Goal: Transaction & Acquisition: Purchase product/service

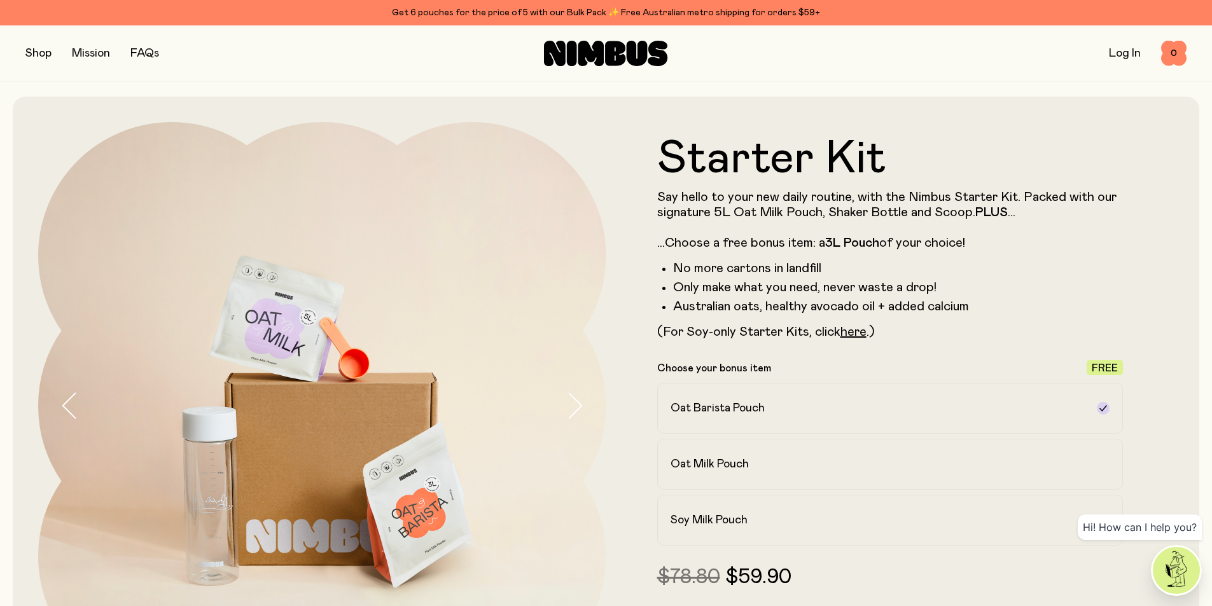
click at [627, 52] on icon at bounding box center [605, 53] width 123 height 25
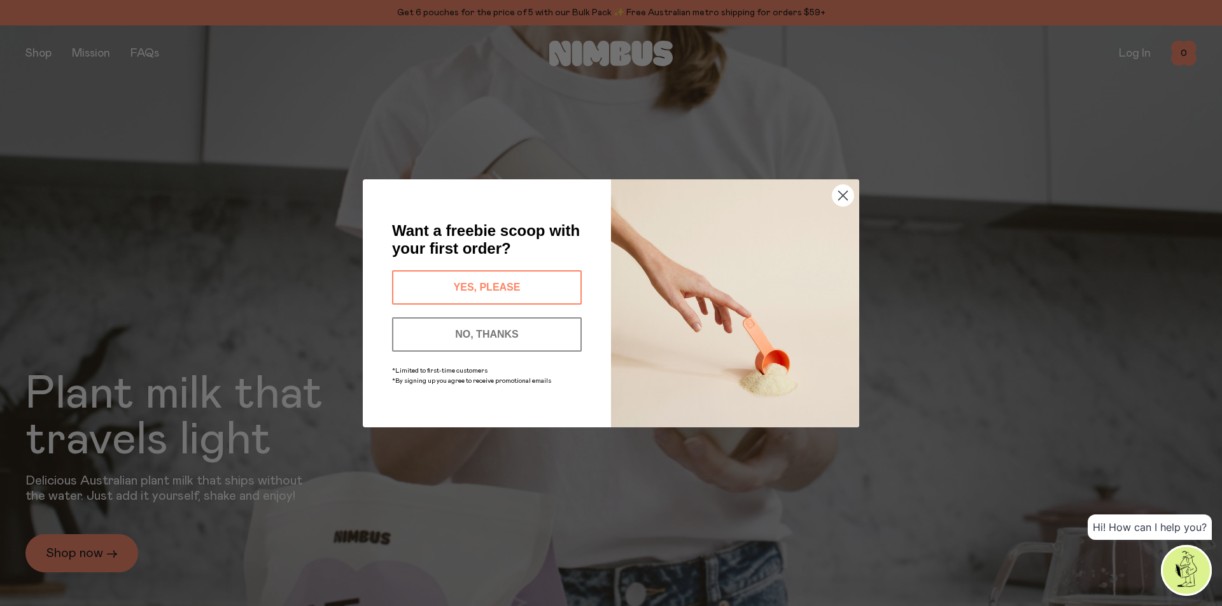
click at [851, 194] on circle "Close dialog" at bounding box center [842, 195] width 21 height 21
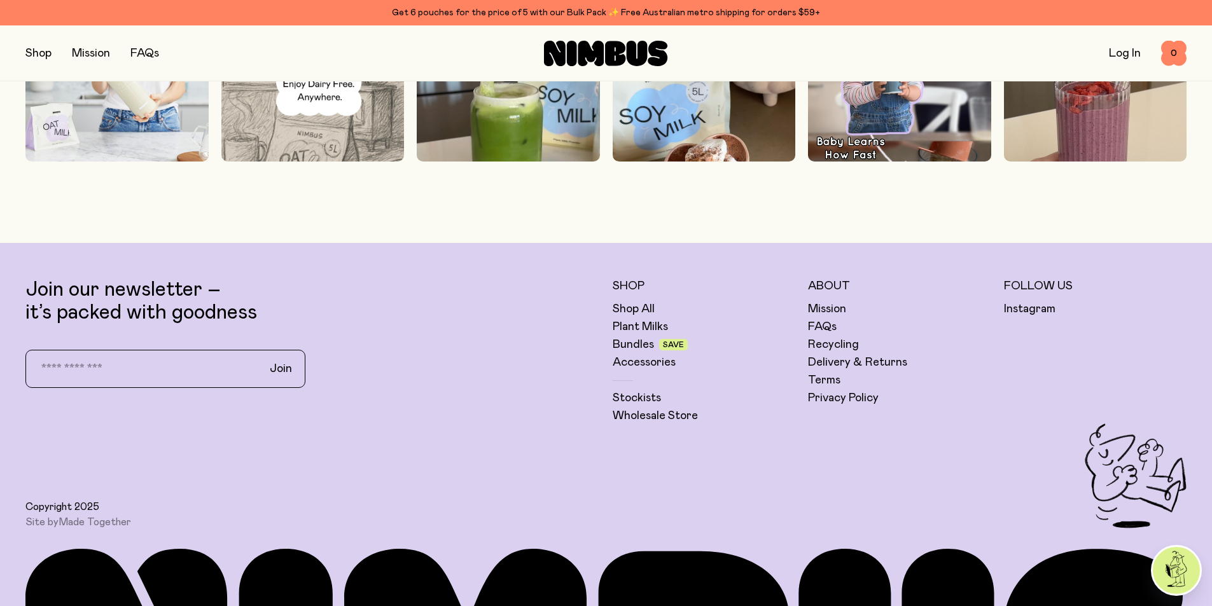
scroll to position [4200, 0]
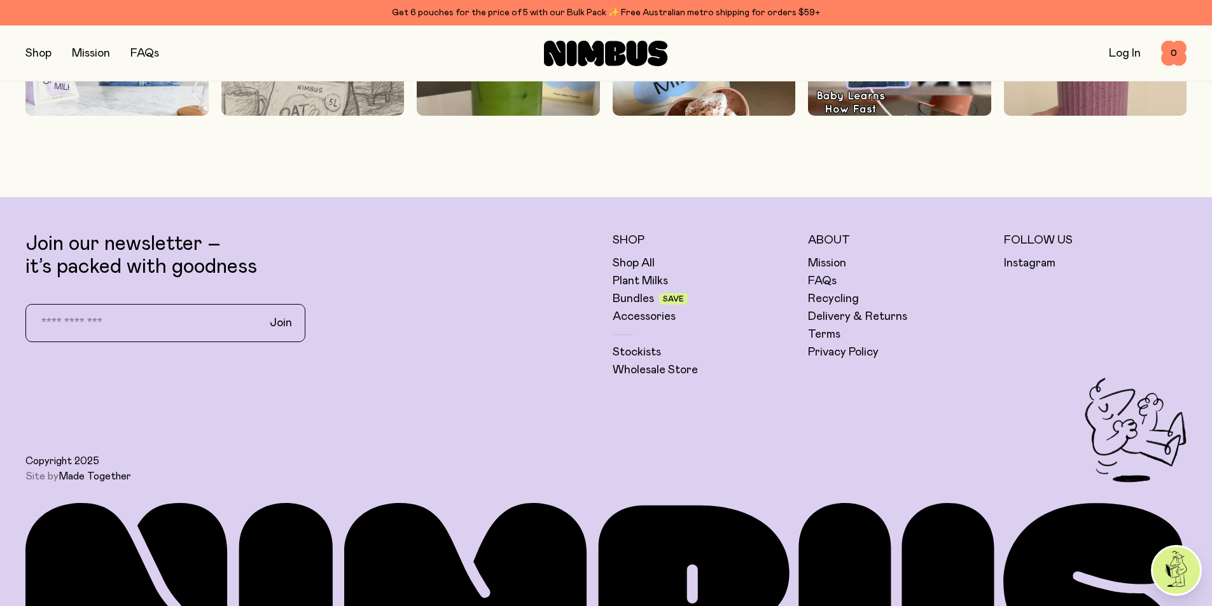
click at [115, 477] on link "Made Together" at bounding box center [95, 477] width 73 height 10
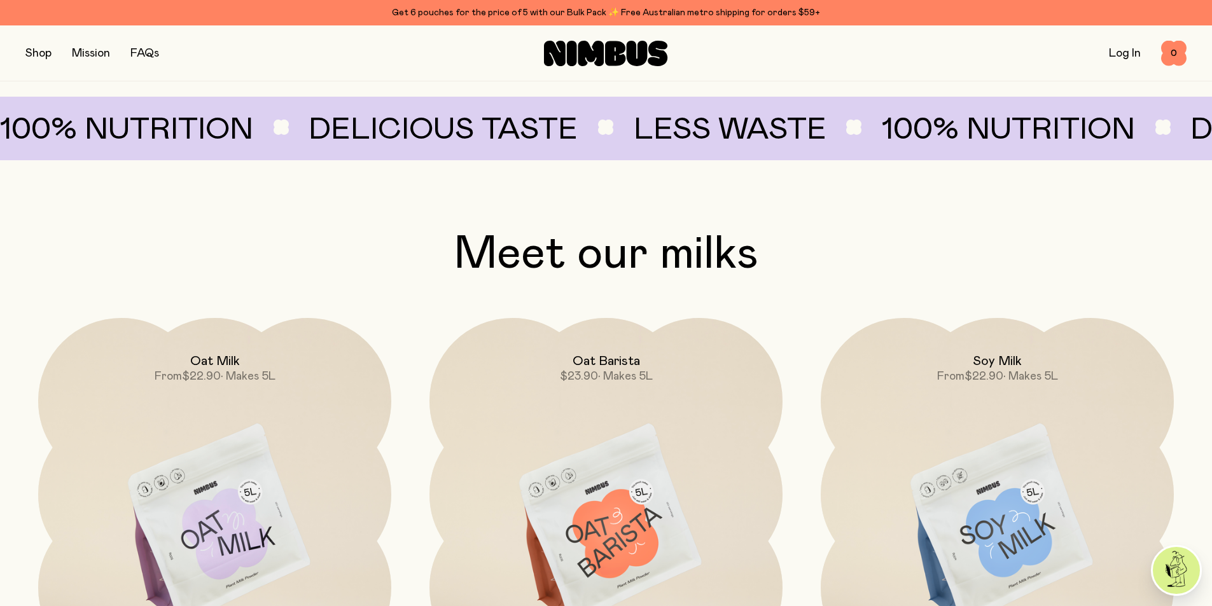
scroll to position [1082, 0]
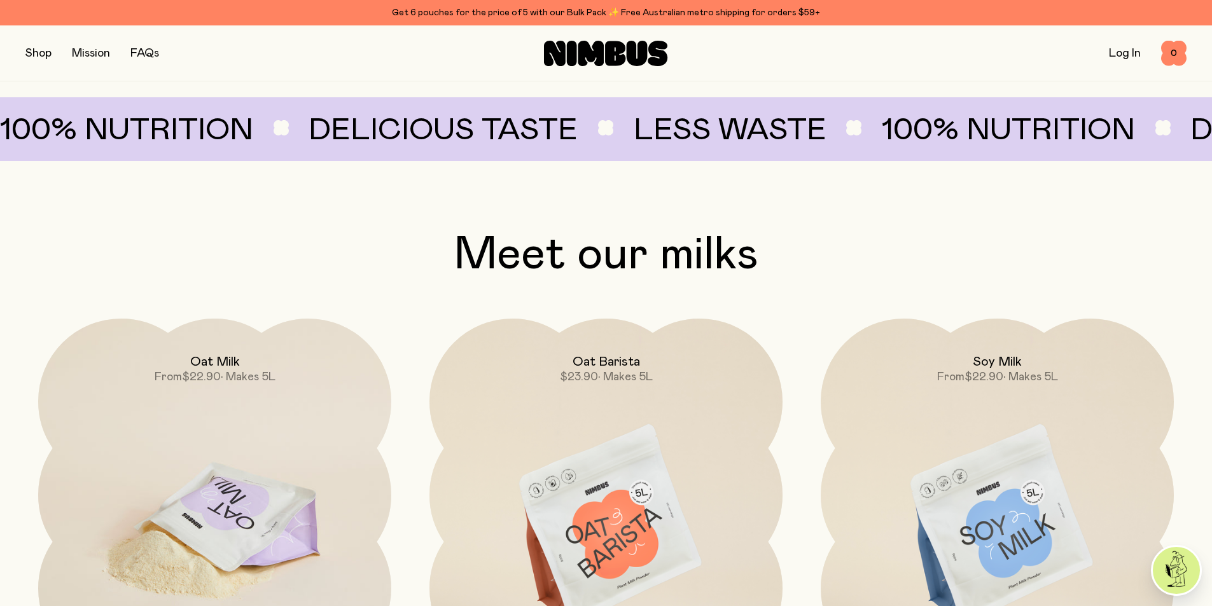
click at [265, 361] on div "Oat Milk From $22.90 • Makes 5L" at bounding box center [214, 352] width 353 height 66
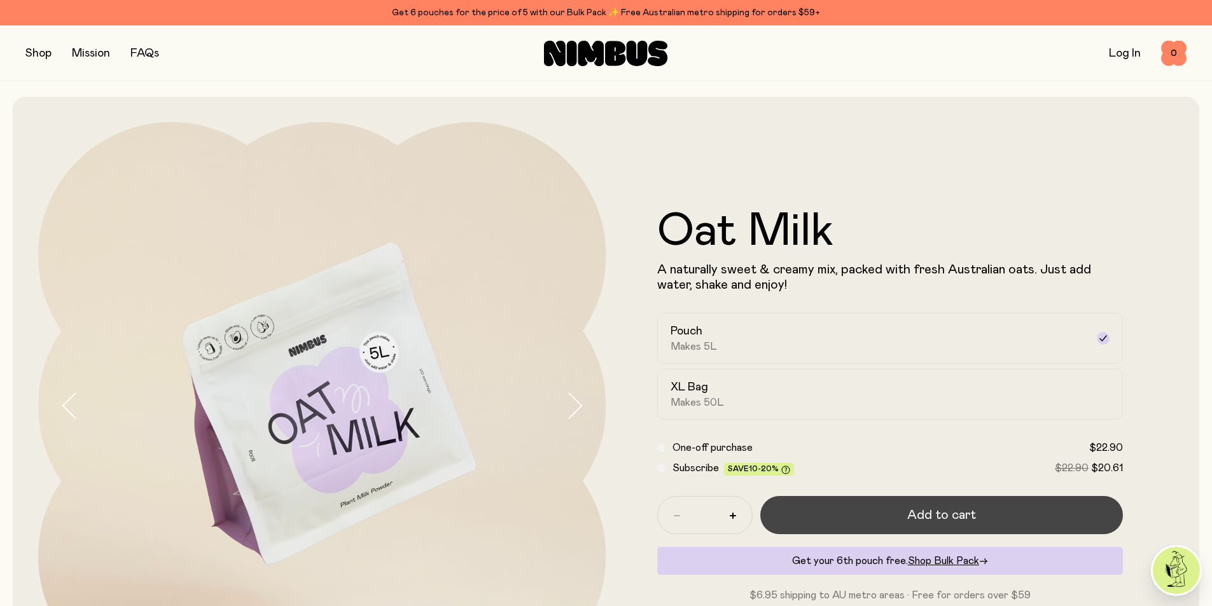
click at [1006, 511] on button "Add to cart" at bounding box center [941, 515] width 363 height 38
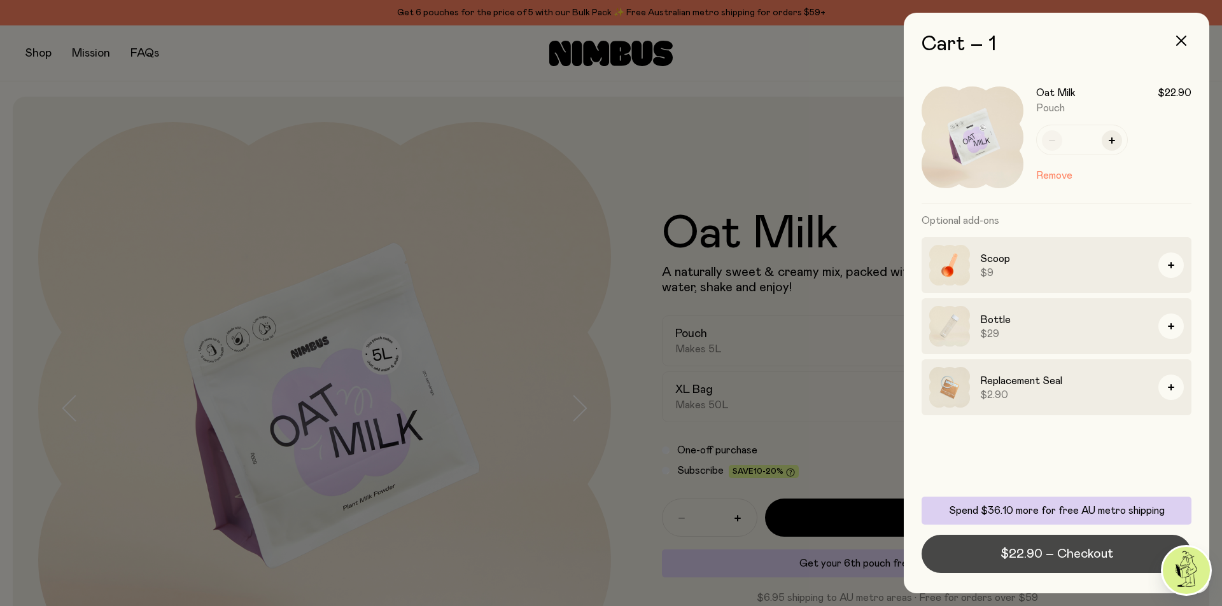
click at [1049, 555] on span "$22.90 – Checkout" at bounding box center [1056, 554] width 113 height 18
